Goal: Connect with others: Establish contact or relationships with other users

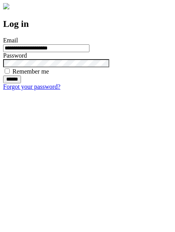
type input "**********"
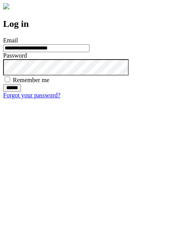
click at [21, 92] on input "******" at bounding box center [12, 88] width 18 height 8
